Goal: Transaction & Acquisition: Purchase product/service

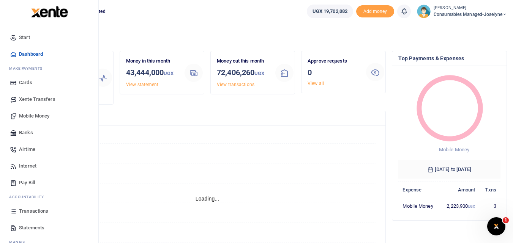
click at [33, 117] on span "Mobile Money" at bounding box center [34, 116] width 30 height 8
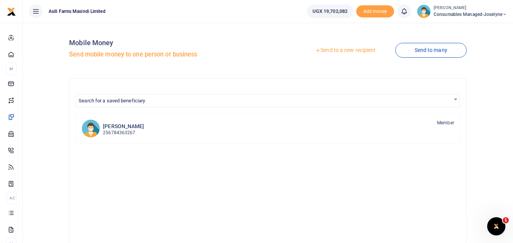
click at [336, 51] on link "Send to a new recipient" at bounding box center [345, 51] width 99 height 14
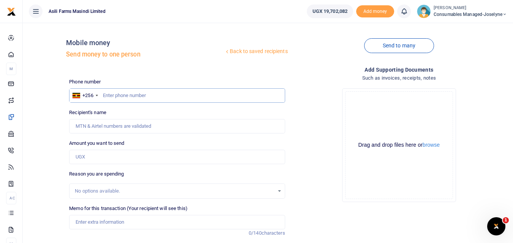
click at [121, 96] on input "text" at bounding box center [177, 95] width 216 height 14
click at [125, 96] on input "text" at bounding box center [177, 95] width 216 height 14
type input "777460006"
type input "Harriet Namirimu"
type input "777460006"
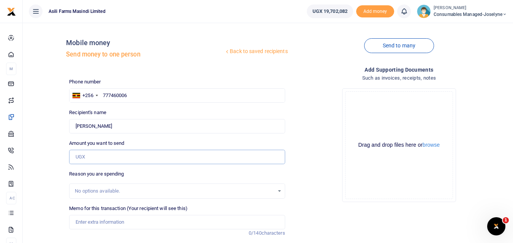
click at [92, 158] on input "Amount you want to send" at bounding box center [177, 157] width 216 height 14
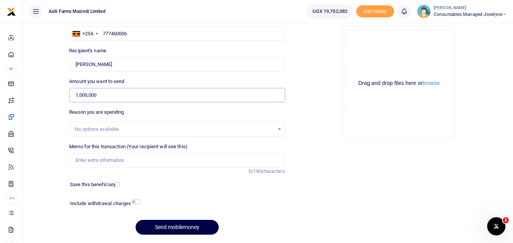
scroll to position [61, 0]
type input "1,000,000"
click at [110, 159] on input "Memo for this transaction (Your recipient will see this)" at bounding box center [177, 161] width 216 height 14
paste input "WK 42 /008 / 02"
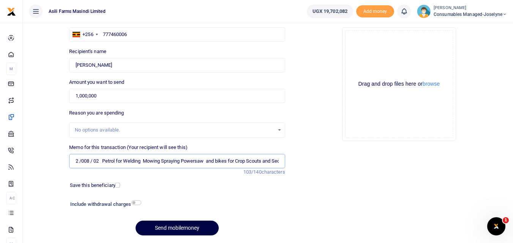
scroll to position [0, 0]
type input "WK 42 008 02 Petrol for Welding Mowing Spraying Powersaw and bikes for Crop Sco…"
click at [375, 42] on div "Drag and drop files here or browse Powered by Uppy" at bounding box center [399, 84] width 108 height 108
click at [186, 228] on button "Send mobilemoney" at bounding box center [176, 228] width 83 height 15
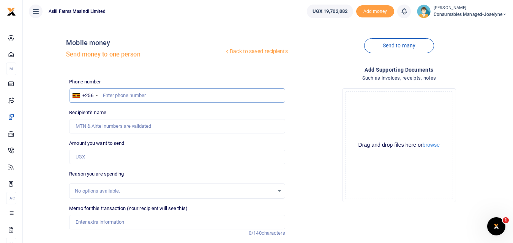
click at [121, 95] on input "text" at bounding box center [177, 95] width 216 height 14
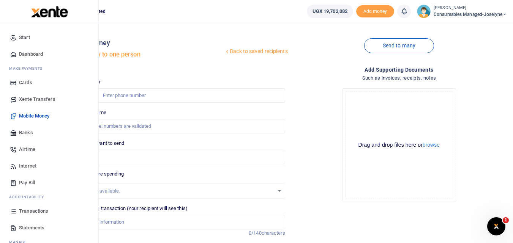
click at [13, 211] on icon at bounding box center [13, 211] width 7 height 7
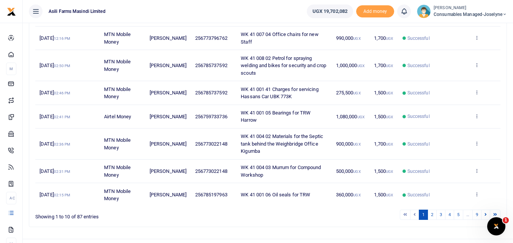
scroll to position [211, 0]
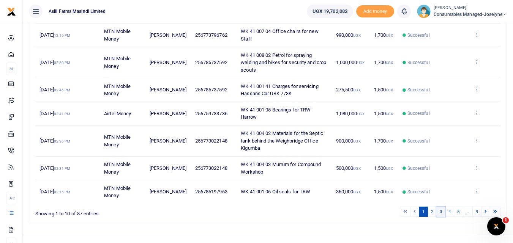
click at [440, 207] on link "3" at bounding box center [440, 212] width 9 height 10
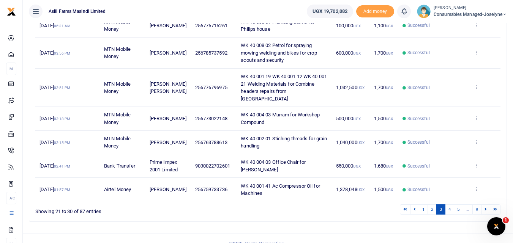
scroll to position [202, 0]
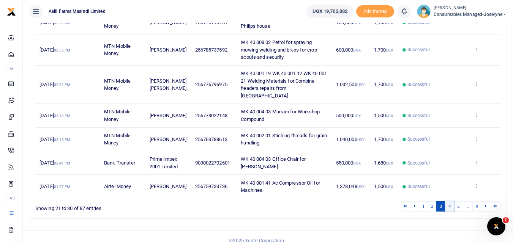
click at [449, 202] on link "4" at bounding box center [449, 207] width 9 height 10
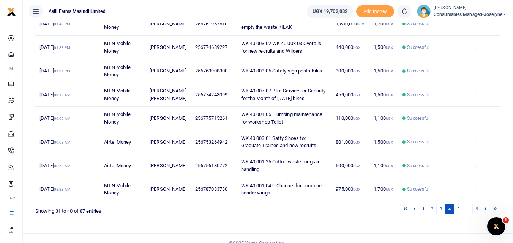
scroll to position [195, 0]
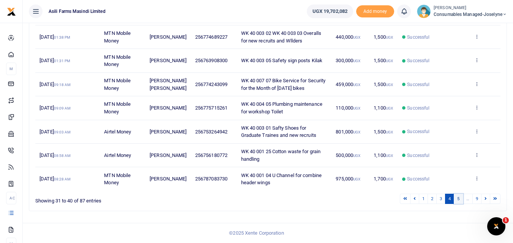
click at [458, 198] on link "5" at bounding box center [457, 199] width 9 height 10
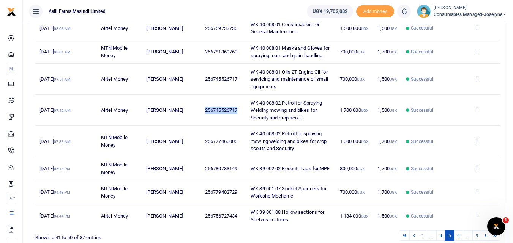
drag, startPoint x: 231, startPoint y: 101, endPoint x: 190, endPoint y: 102, distance: 40.6
click at [201, 102] on td "256745526717" at bounding box center [224, 110] width 46 height 31
copy span "256745526717"
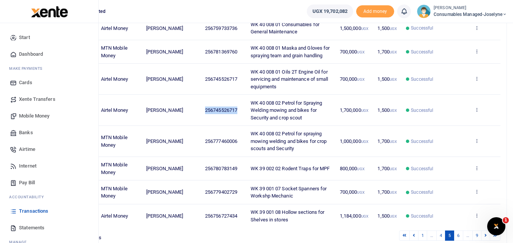
click at [35, 114] on span "Mobile Money" at bounding box center [34, 116] width 30 height 8
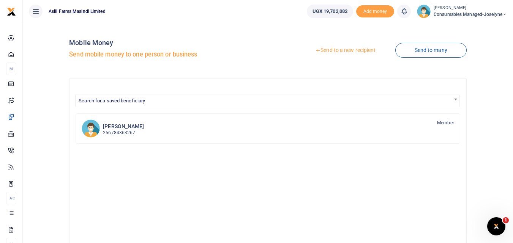
click at [338, 47] on link "Send to a new recipient" at bounding box center [345, 51] width 99 height 14
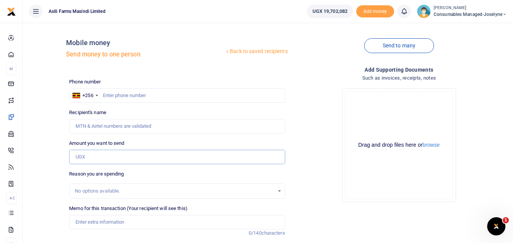
click at [90, 157] on input "Amount you want to send" at bounding box center [177, 157] width 216 height 14
paste input "256745526717"
type input "256745526717"
click at [120, 98] on input "text" at bounding box center [177, 95] width 216 height 14
click at [108, 93] on input "text" at bounding box center [177, 95] width 216 height 14
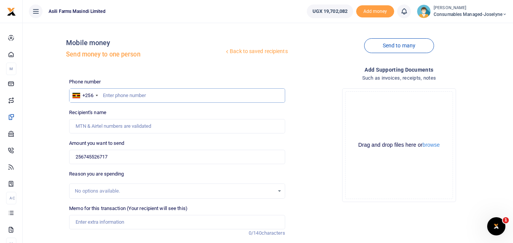
click at [110, 93] on input "text" at bounding box center [177, 95] width 216 height 14
click at [114, 97] on input "text" at bounding box center [177, 95] width 216 height 14
type input "745526717"
click at [117, 158] on input "256745526717" at bounding box center [177, 157] width 216 height 14
type input "2"
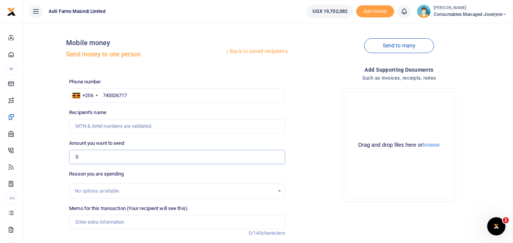
type input "0"
click at [137, 96] on input "745526717" at bounding box center [177, 95] width 216 height 14
type input "745526717"
click at [109, 160] on input "0" at bounding box center [177, 157] width 216 height 14
type input "Betty Namukasa"
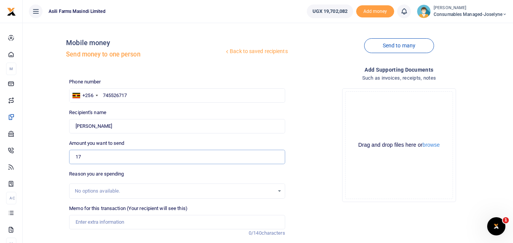
type input "17"
